Goal: Transaction & Acquisition: Obtain resource

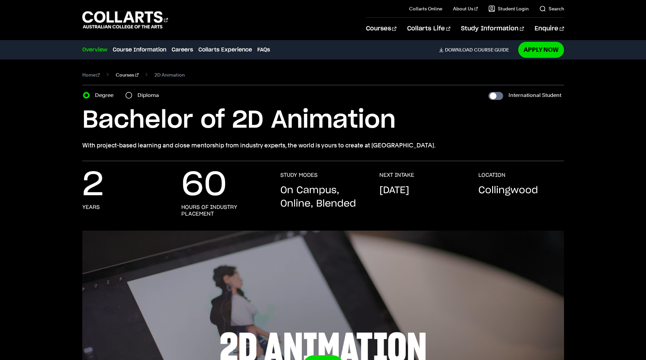
click at [123, 75] on link "Courses" at bounding box center [127, 74] width 23 height 9
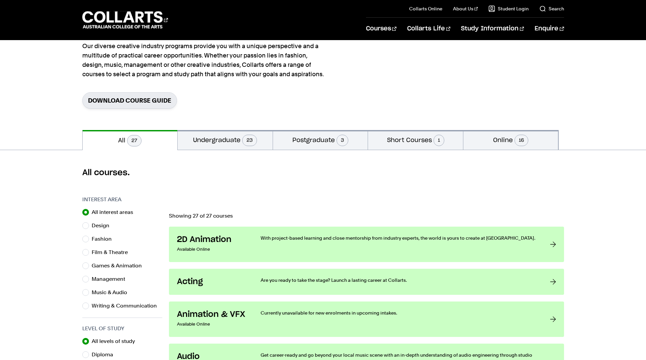
scroll to position [61, 0]
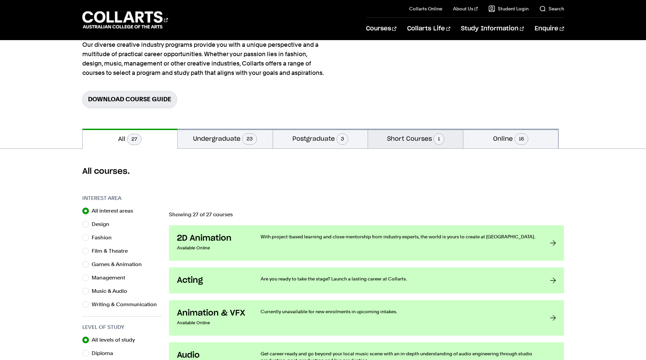
click at [423, 140] on button "Short Courses 1" at bounding box center [415, 139] width 95 height 20
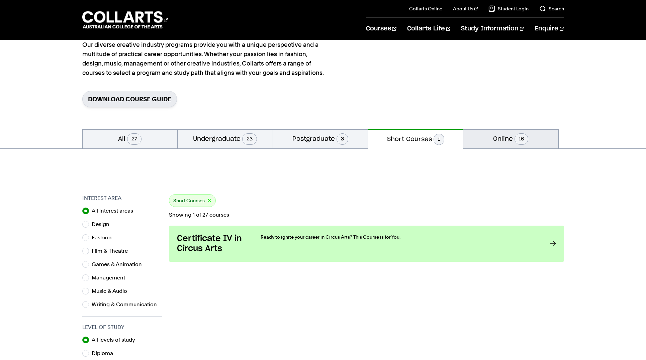
click at [501, 140] on button "Online 16" at bounding box center [510, 139] width 95 height 20
radio input "false"
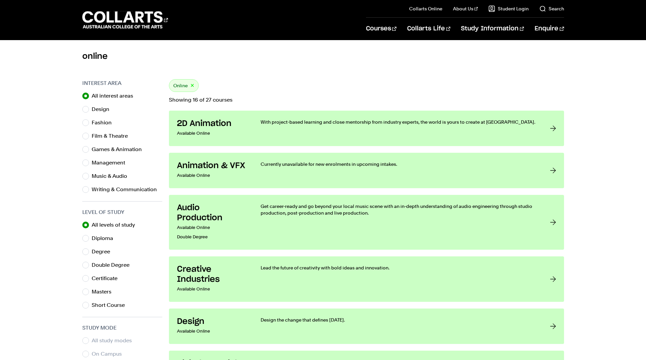
scroll to position [177, 0]
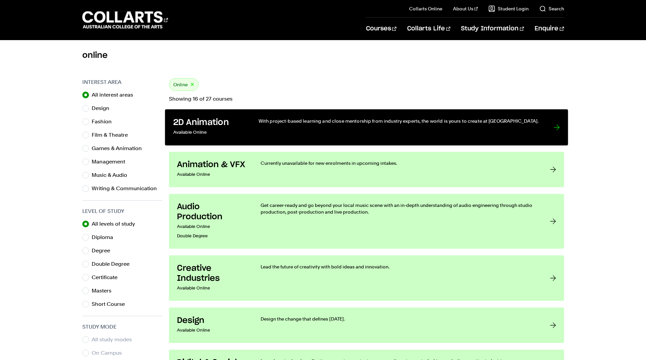
click at [469, 135] on div "With project-based learning and close mentorship from industry experts, the wor…" at bounding box center [398, 128] width 281 height 20
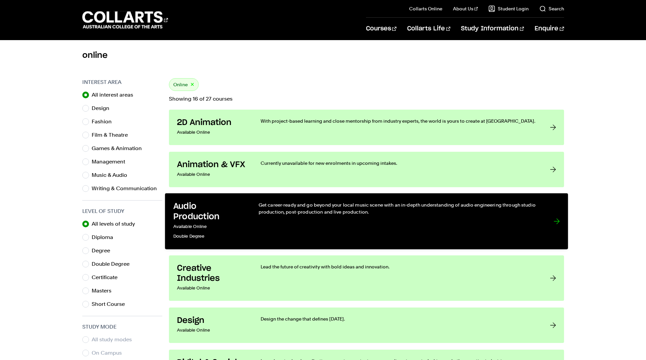
scroll to position [61, 0]
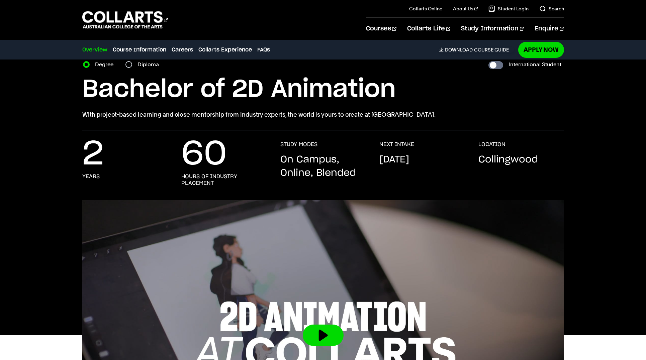
scroll to position [33, 0]
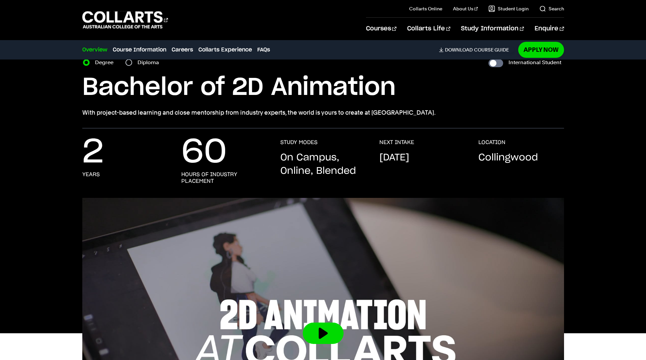
click at [126, 60] on div "Diploma" at bounding box center [143, 62] width 37 height 9
click at [128, 63] on input "Diploma" at bounding box center [128, 62] width 7 height 7
radio input "true"
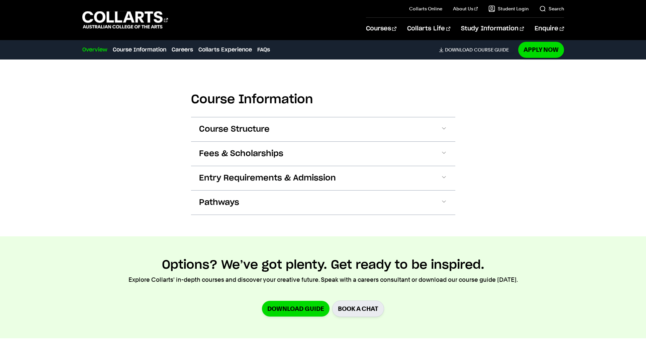
scroll to position [626, 0]
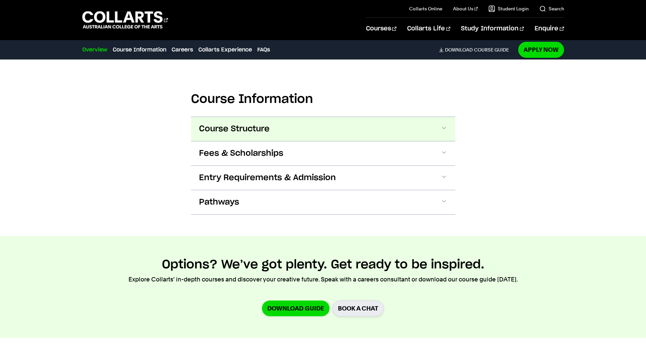
drag, startPoint x: 443, startPoint y: 128, endPoint x: 453, endPoint y: 128, distance: 10.4
click at [0, 0] on span at bounding box center [0, 0] width 0 height 0
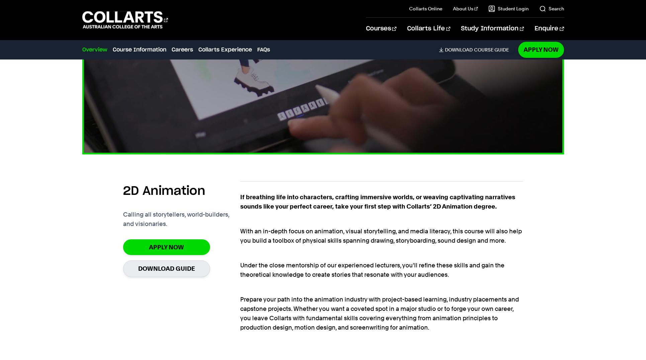
scroll to position [341, 0]
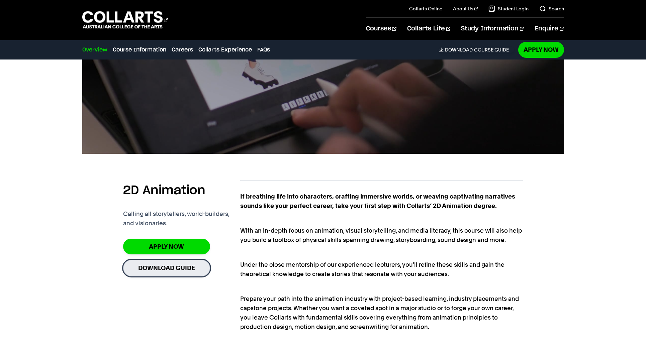
drag, startPoint x: 186, startPoint y: 268, endPoint x: 190, endPoint y: 266, distance: 4.2
click at [186, 268] on link "Download Guide" at bounding box center [166, 268] width 87 height 16
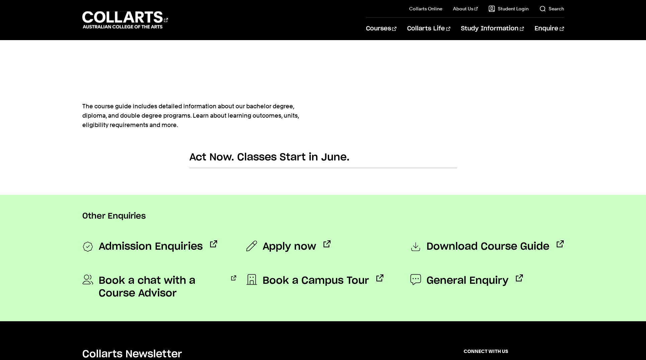
scroll to position [354, 0]
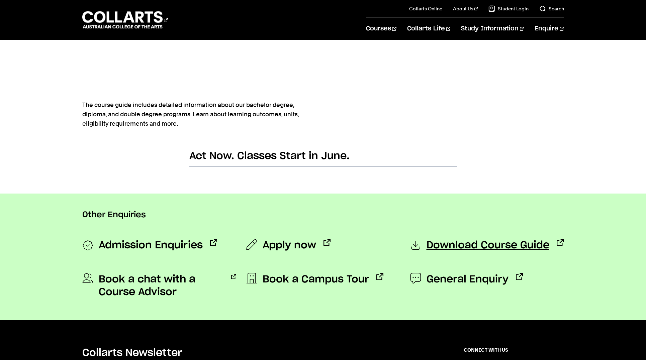
click at [450, 246] on span "Download Course Guide" at bounding box center [487, 245] width 123 height 13
